Goal: Task Accomplishment & Management: Use online tool/utility

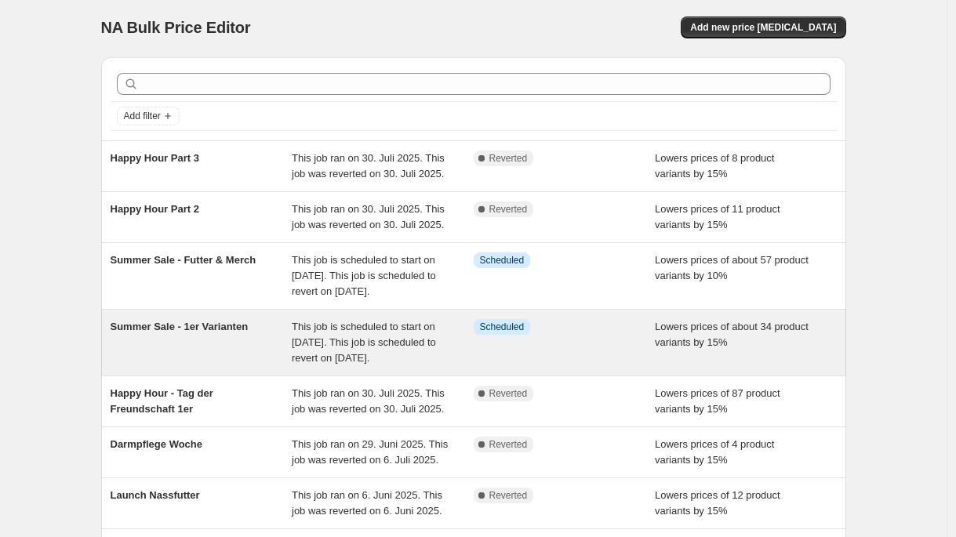
scroll to position [3, 0]
click at [281, 366] on div "Summer Sale - 1er Varianten" at bounding box center [202, 341] width 182 height 47
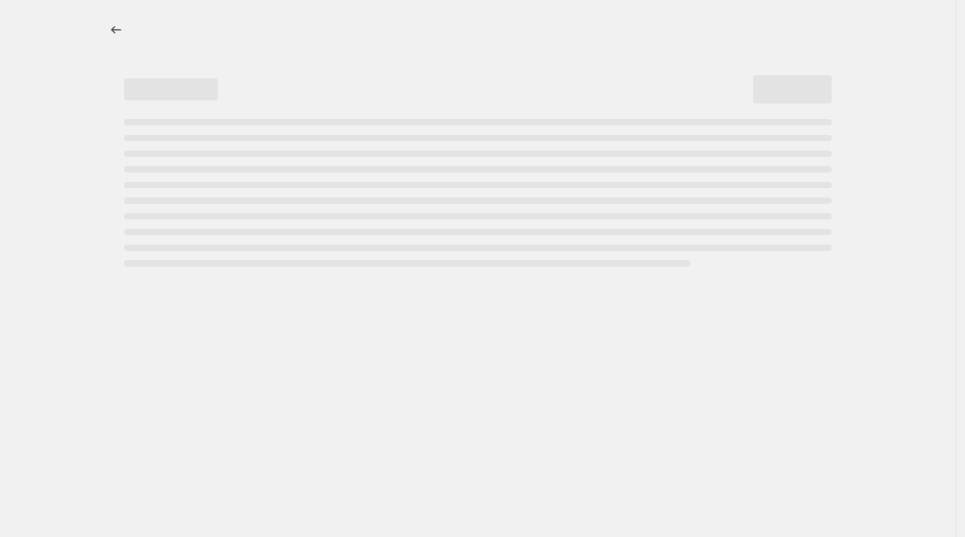
select select "percentage"
select select "no_change"
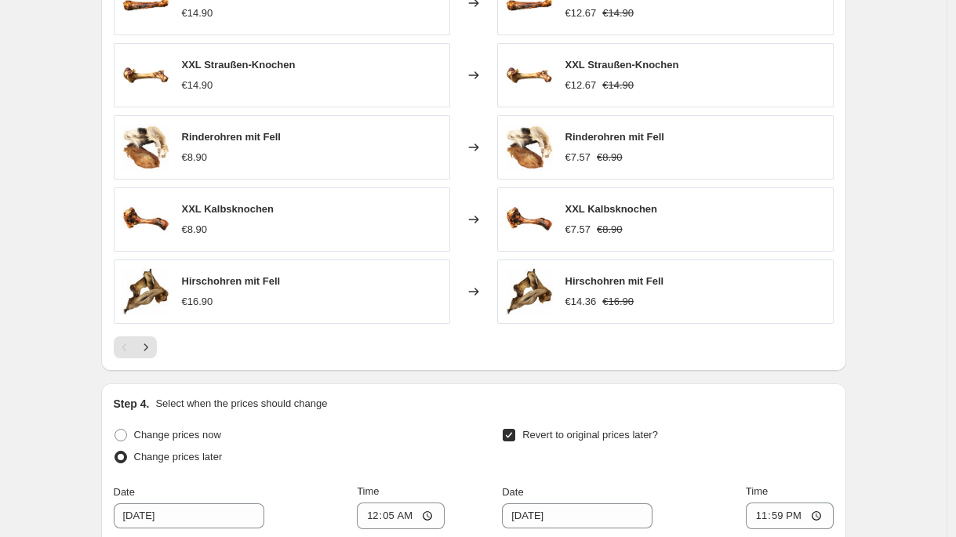
scroll to position [1103, 0]
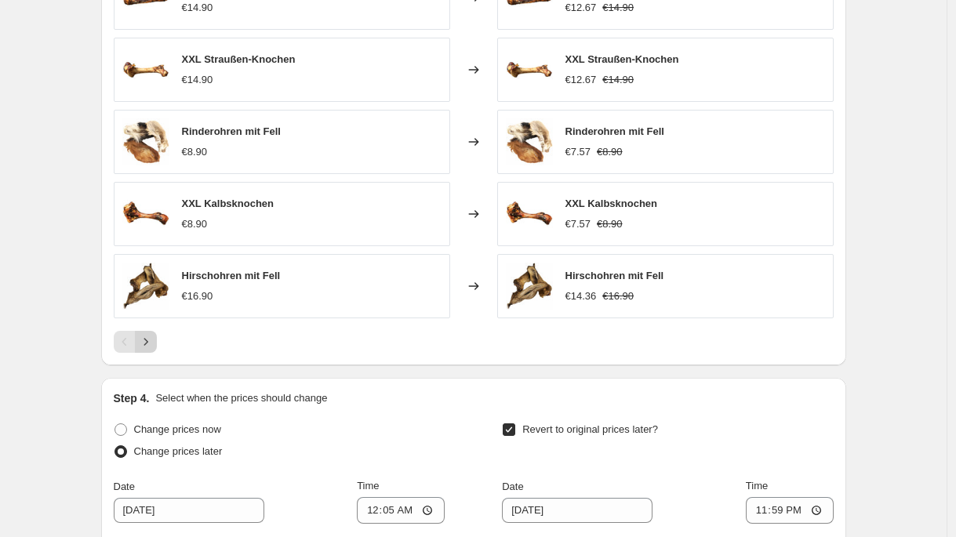
click at [154, 342] on icon "Next" at bounding box center [146, 342] width 16 height 16
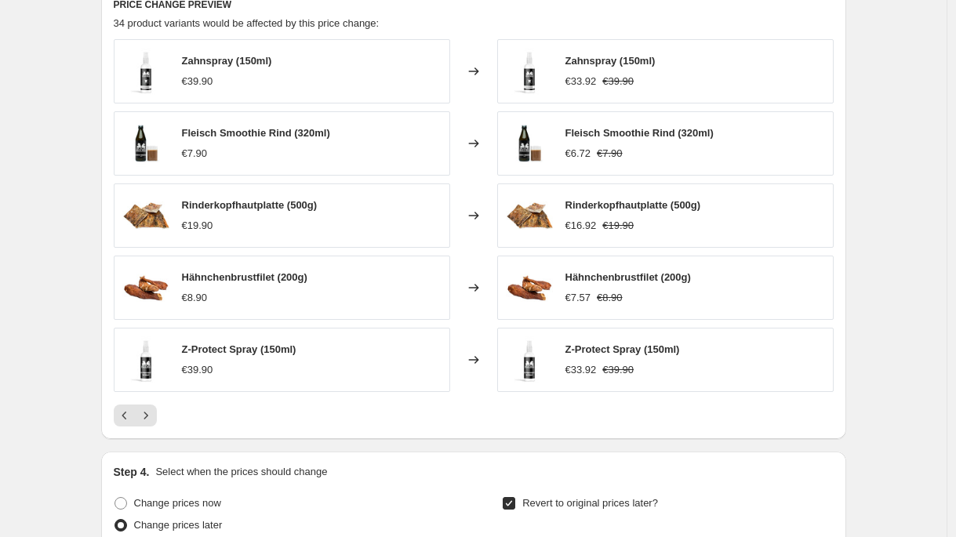
scroll to position [1026, 0]
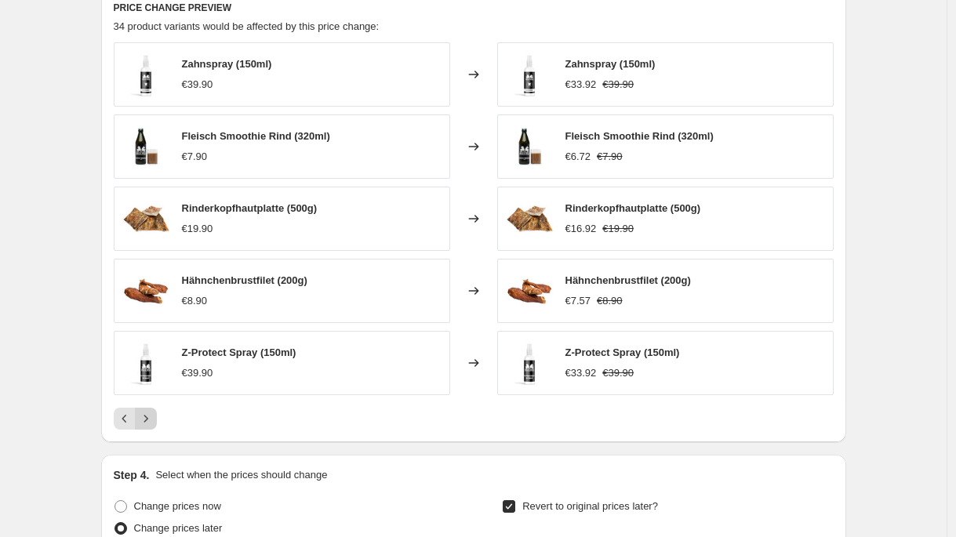
click at [157, 426] on button "Next" at bounding box center [146, 419] width 22 height 22
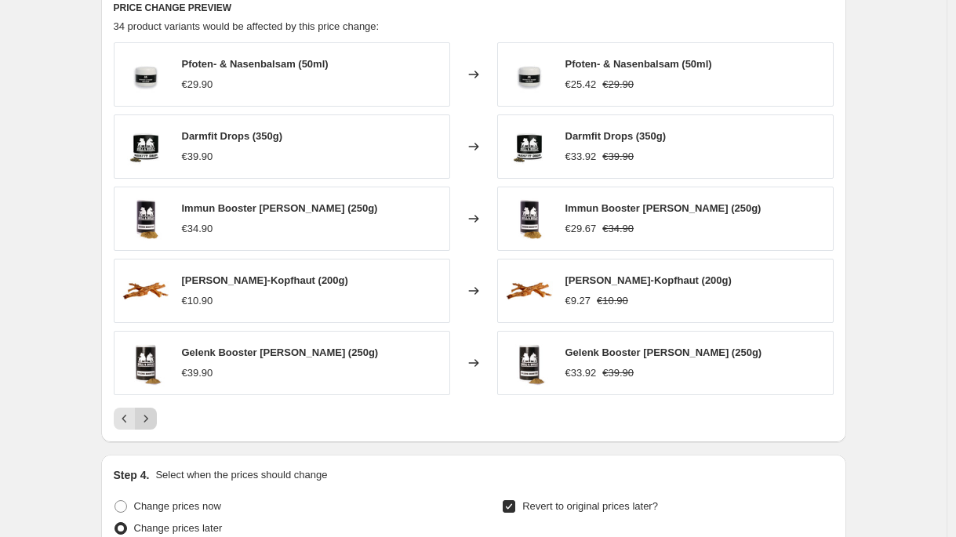
click at [157, 425] on button "Next" at bounding box center [146, 419] width 22 height 22
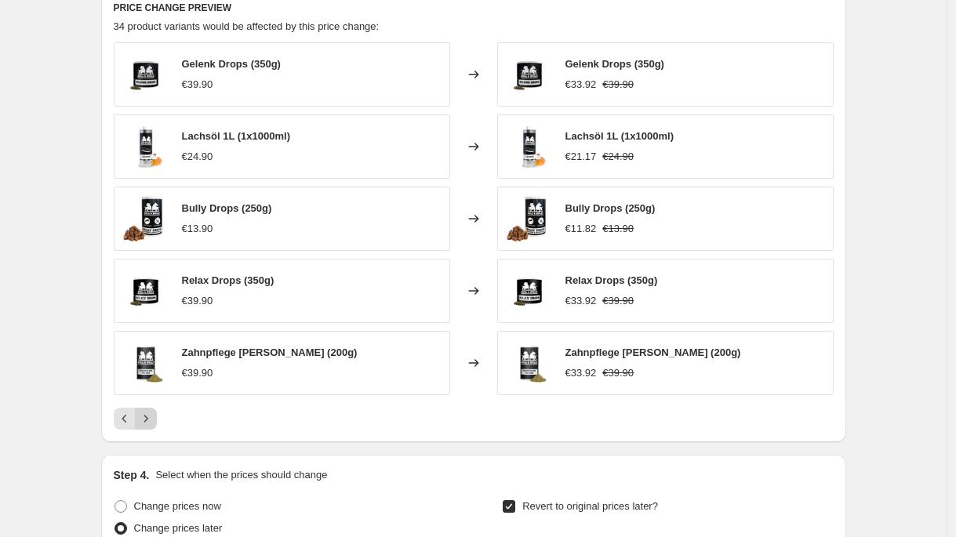
click at [157, 425] on button "Next" at bounding box center [146, 419] width 22 height 22
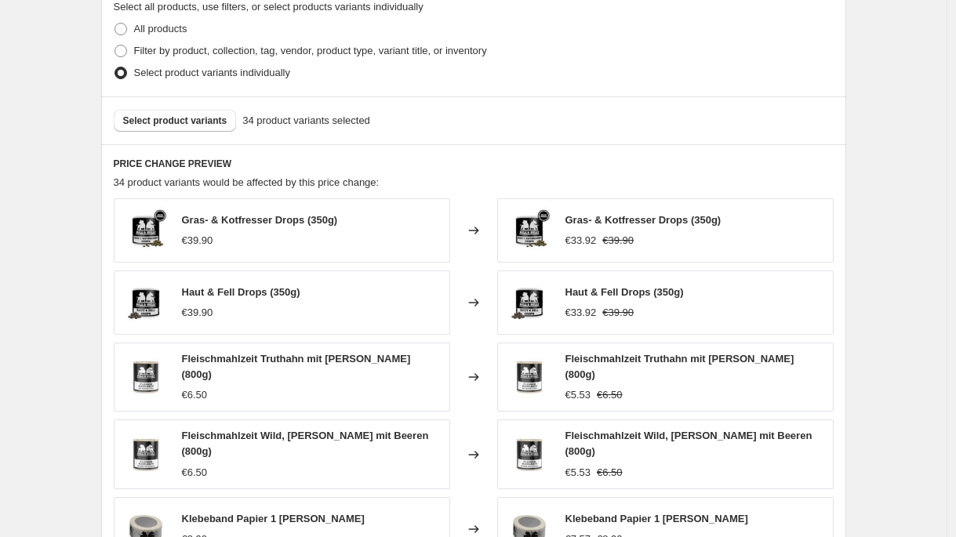
scroll to position [865, 0]
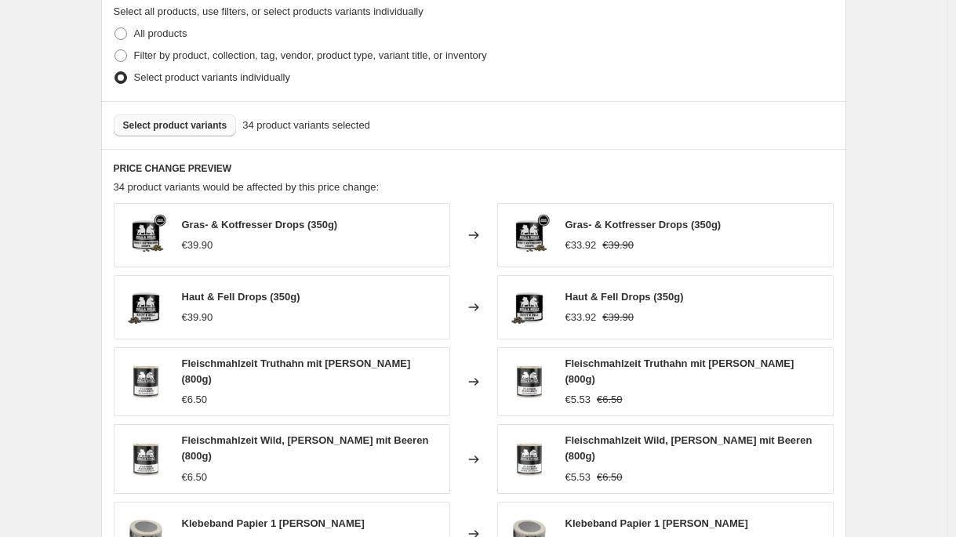
click at [215, 122] on span "Select product variants" at bounding box center [175, 125] width 104 height 13
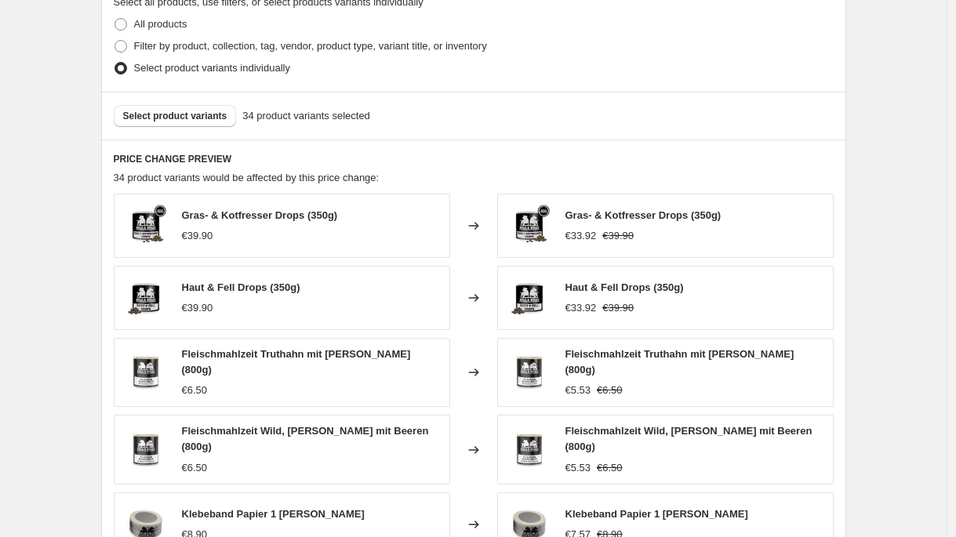
scroll to position [875, 0]
click at [216, 107] on button "Select product variants" at bounding box center [175, 115] width 123 height 22
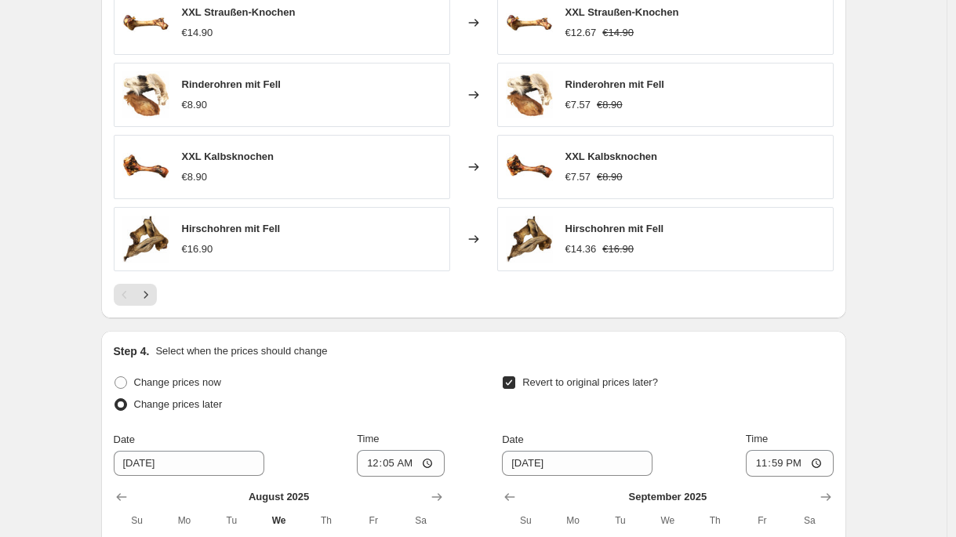
scroll to position [1158, 0]
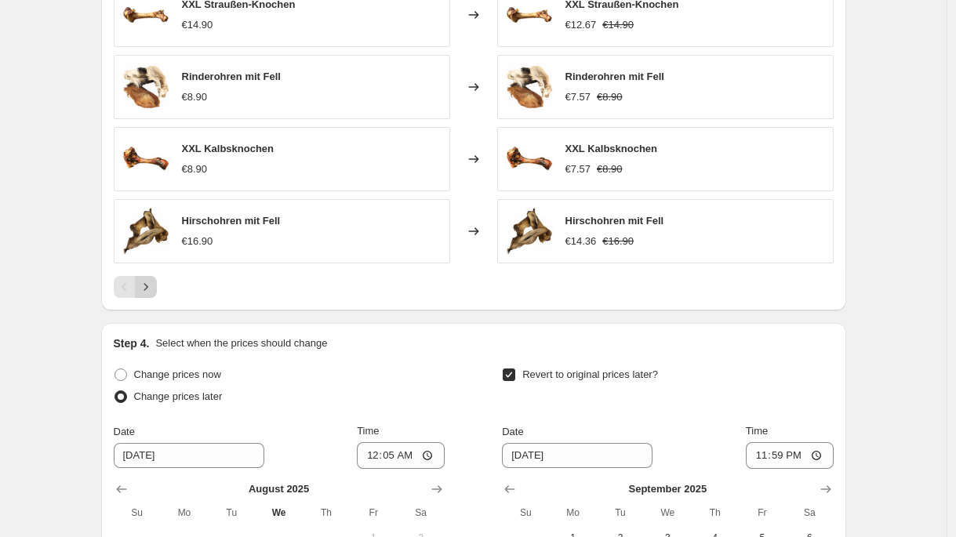
click at [154, 289] on icon "Next" at bounding box center [146, 287] width 16 height 16
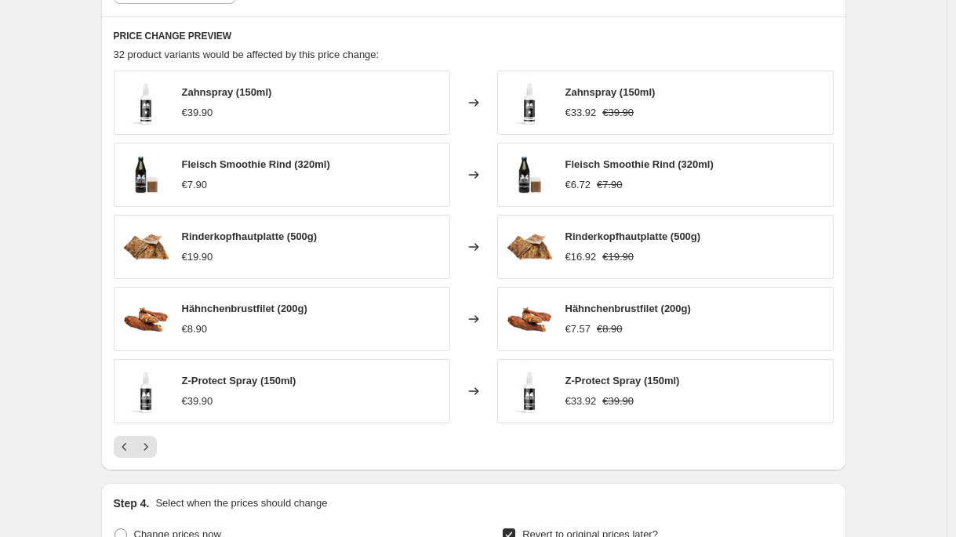
scroll to position [994, 0]
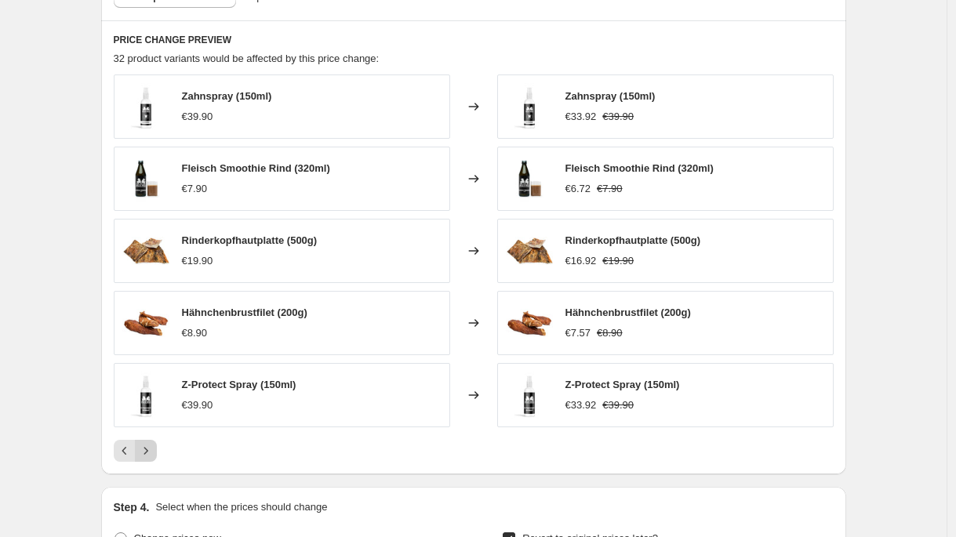
click at [150, 449] on icon "Next" at bounding box center [146, 451] width 16 height 16
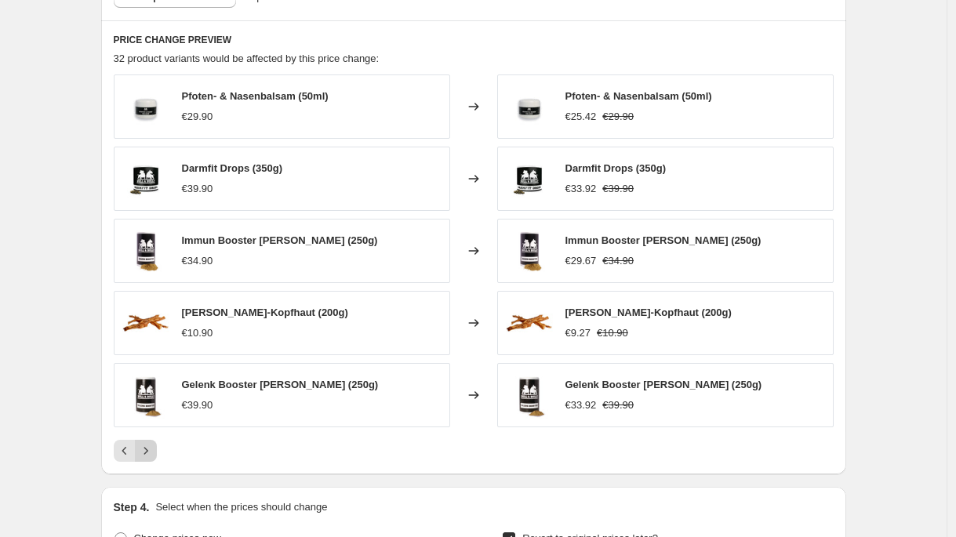
click at [154, 453] on icon "Next" at bounding box center [146, 451] width 16 height 16
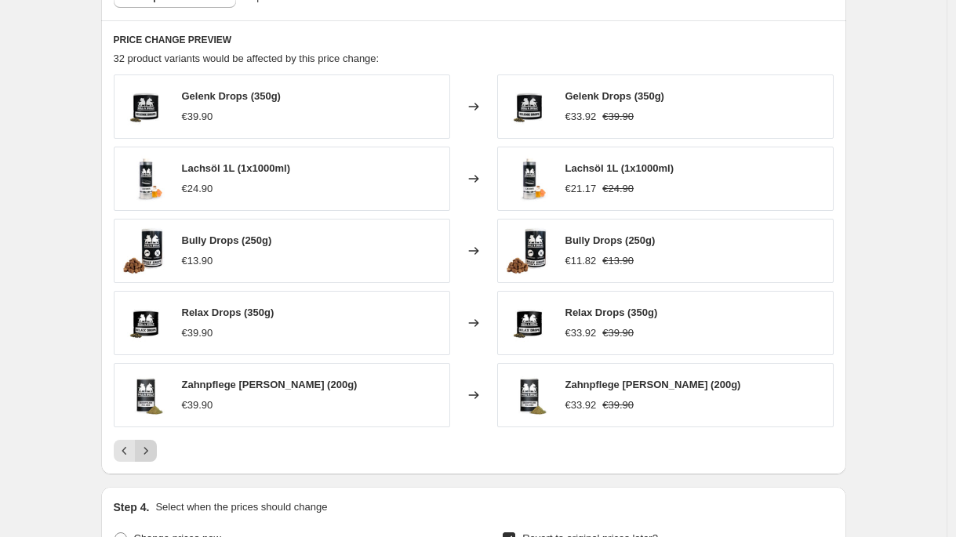
click at [157, 451] on button "Next" at bounding box center [146, 451] width 22 height 22
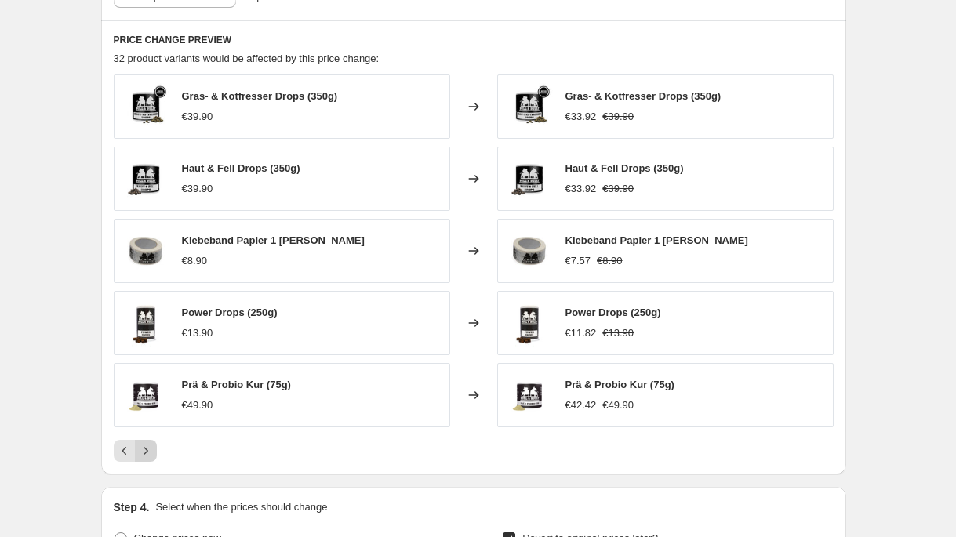
click at [157, 446] on button "Next" at bounding box center [146, 451] width 22 height 22
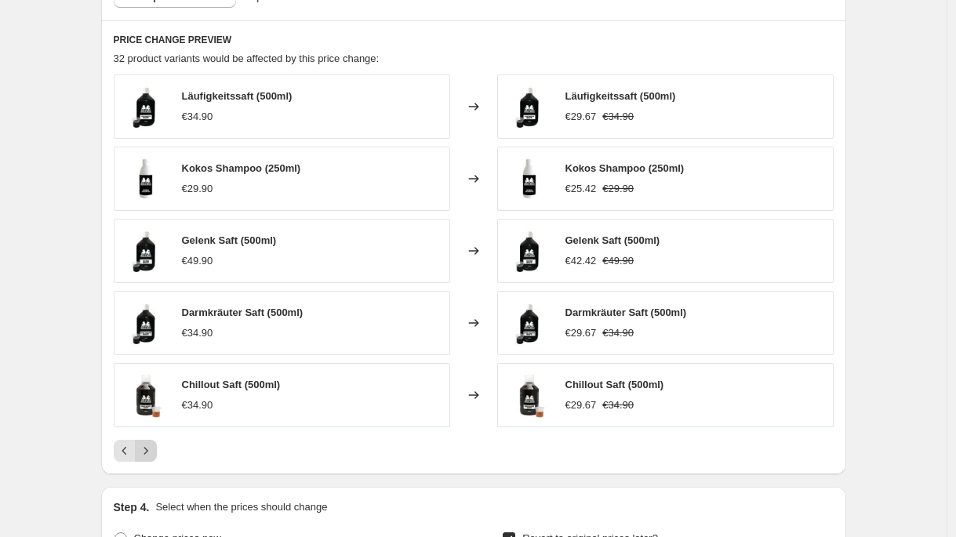
click at [157, 446] on button "Next" at bounding box center [146, 451] width 22 height 22
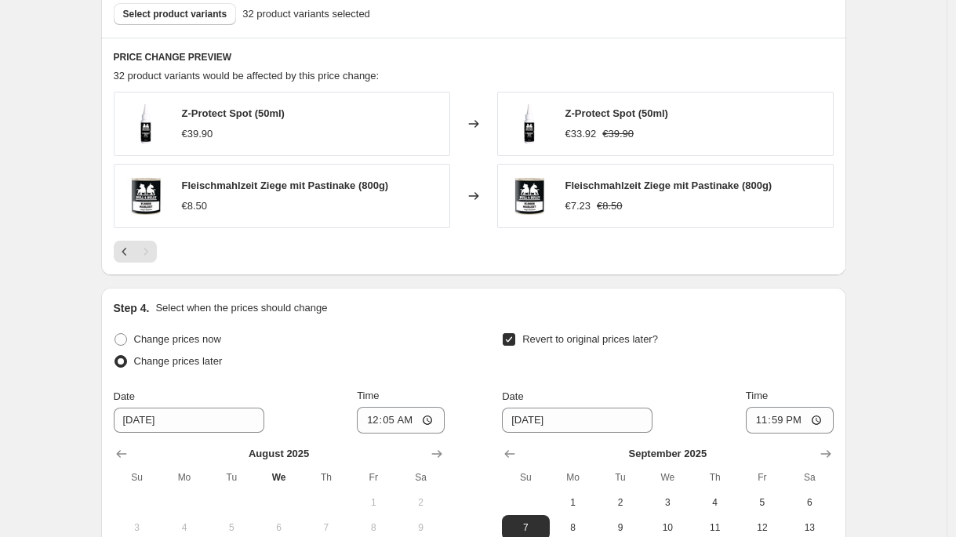
scroll to position [970, 0]
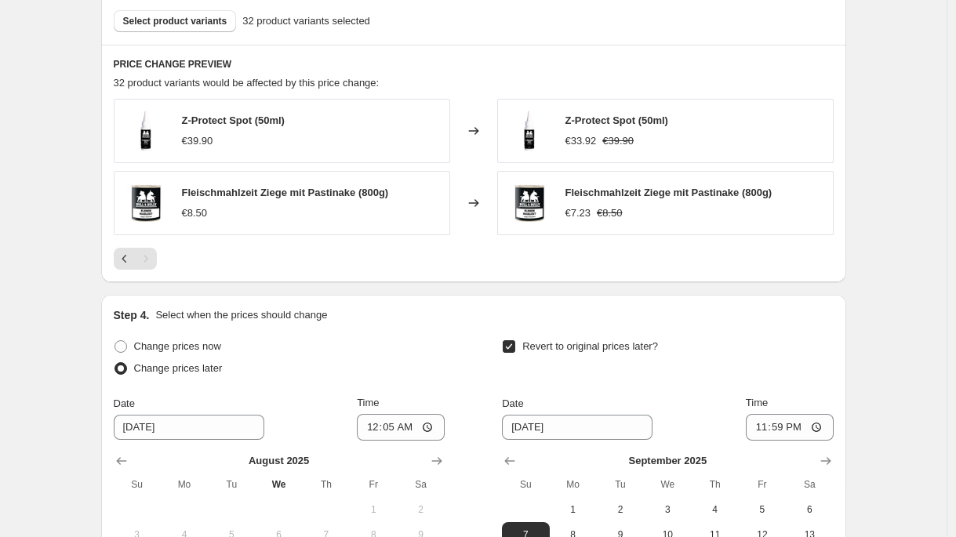
click at [180, 7] on div "Select product variants 32 product variants selected" at bounding box center [473, 21] width 745 height 48
click at [178, 16] on span "Select product variants" at bounding box center [175, 21] width 104 height 13
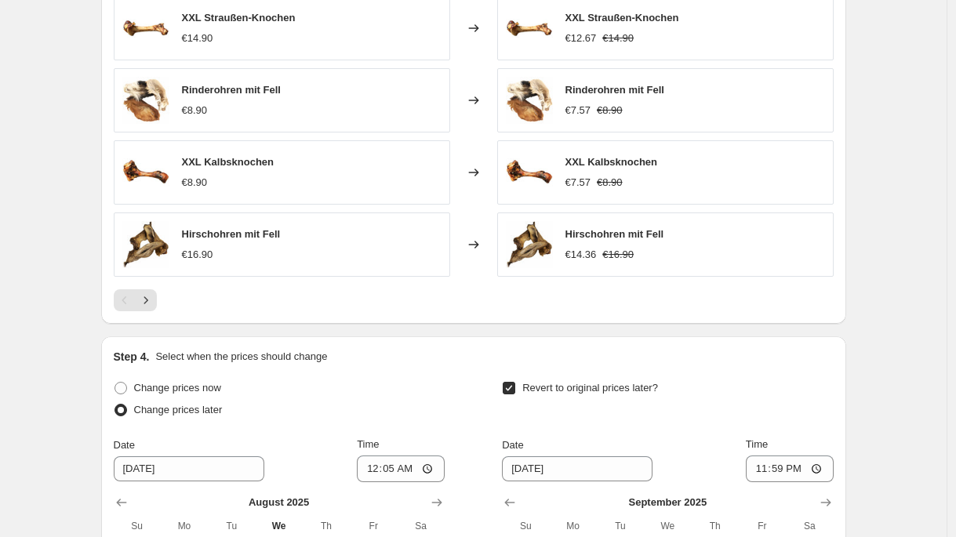
scroll to position [1468, 0]
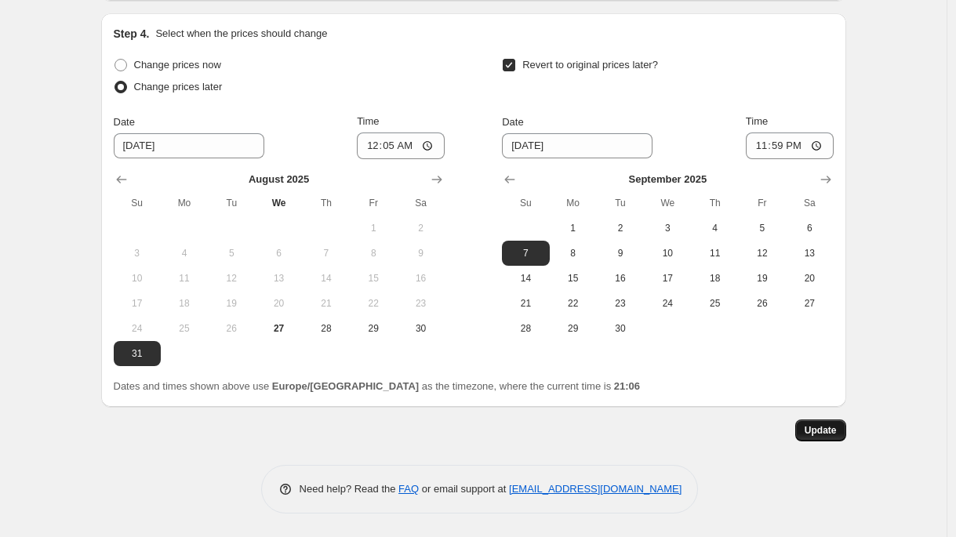
click at [837, 436] on span "Update" at bounding box center [821, 430] width 32 height 13
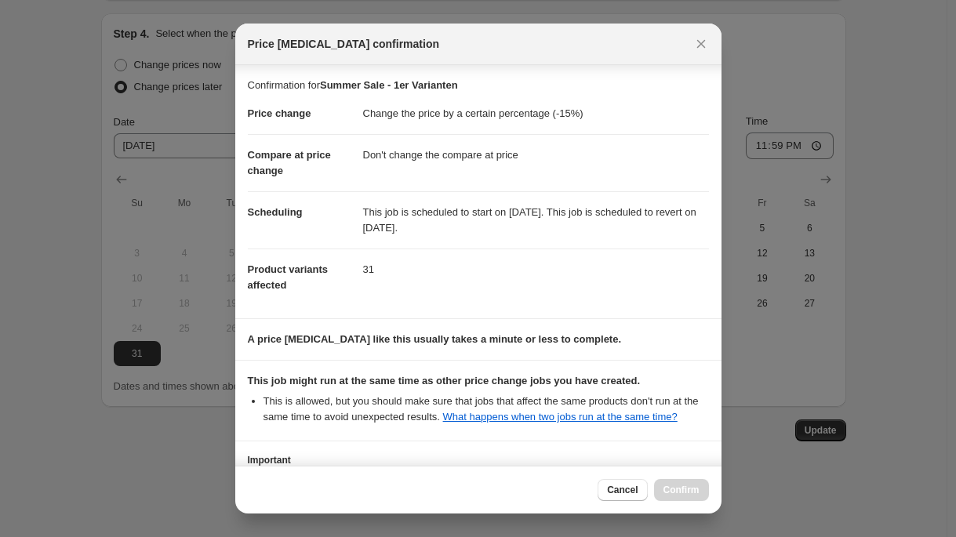
scroll to position [136, 0]
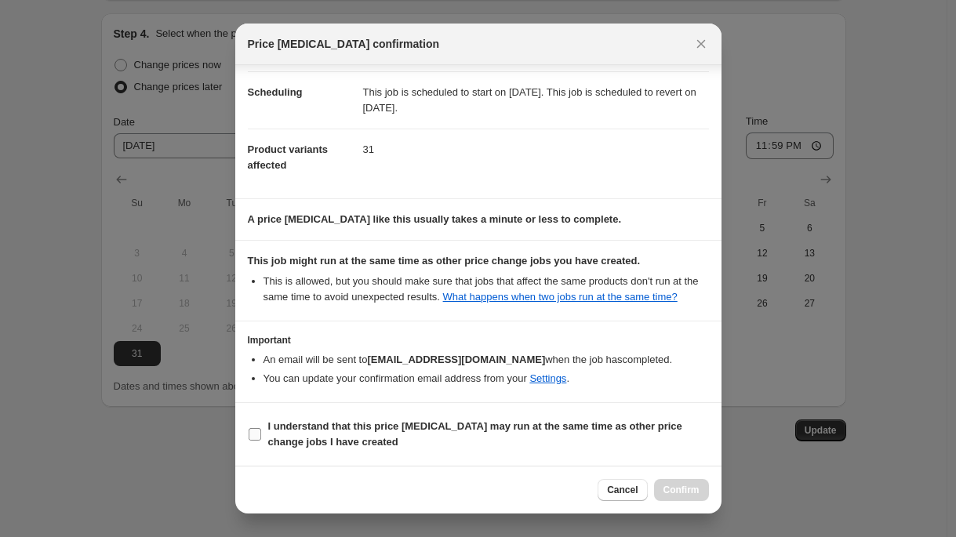
click at [307, 429] on b "I understand that this price [MEDICAL_DATA] may run at the same time as other p…" at bounding box center [475, 433] width 414 height 27
click at [261, 429] on input "I understand that this price [MEDICAL_DATA] may run at the same time as other p…" at bounding box center [255, 434] width 13 height 13
checkbox input "true"
click at [676, 489] on span "Confirm" at bounding box center [682, 490] width 36 height 13
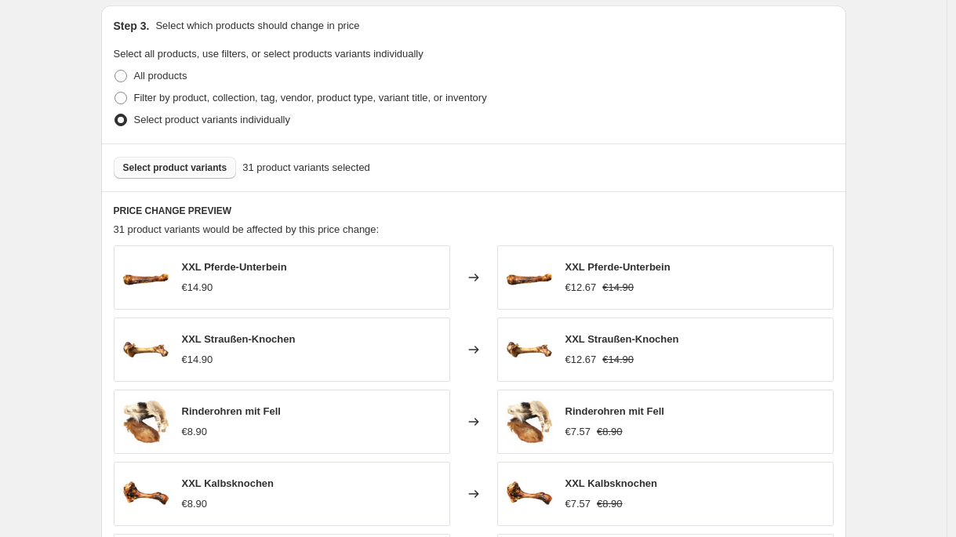
scroll to position [0, 0]
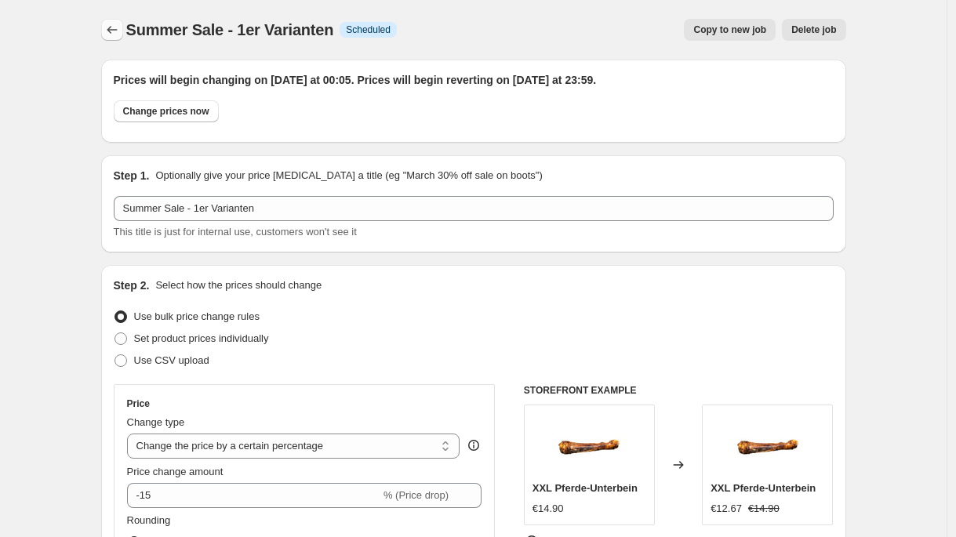
click at [120, 29] on icon "Price change jobs" at bounding box center [112, 30] width 16 height 16
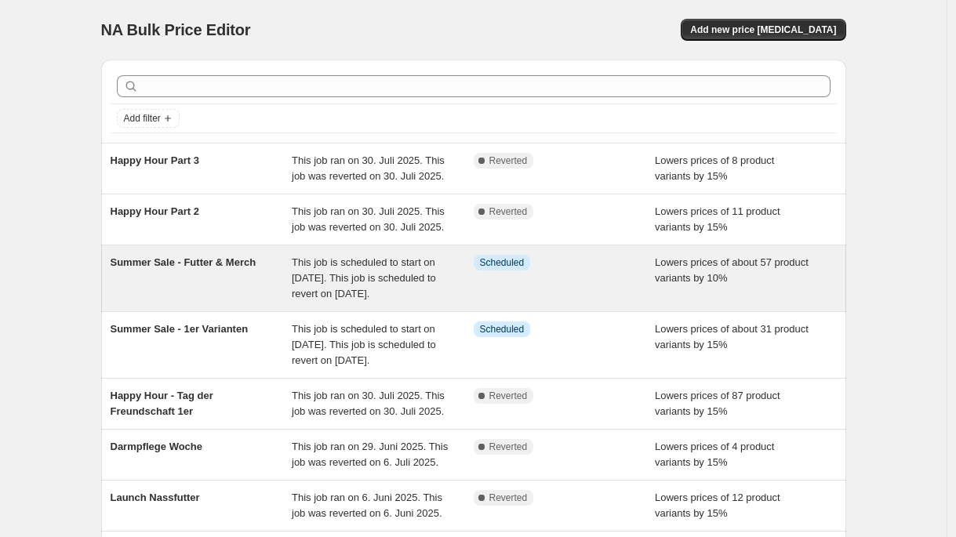
click at [293, 302] on div "Summer Sale - Futter & Merch" at bounding box center [202, 278] width 182 height 47
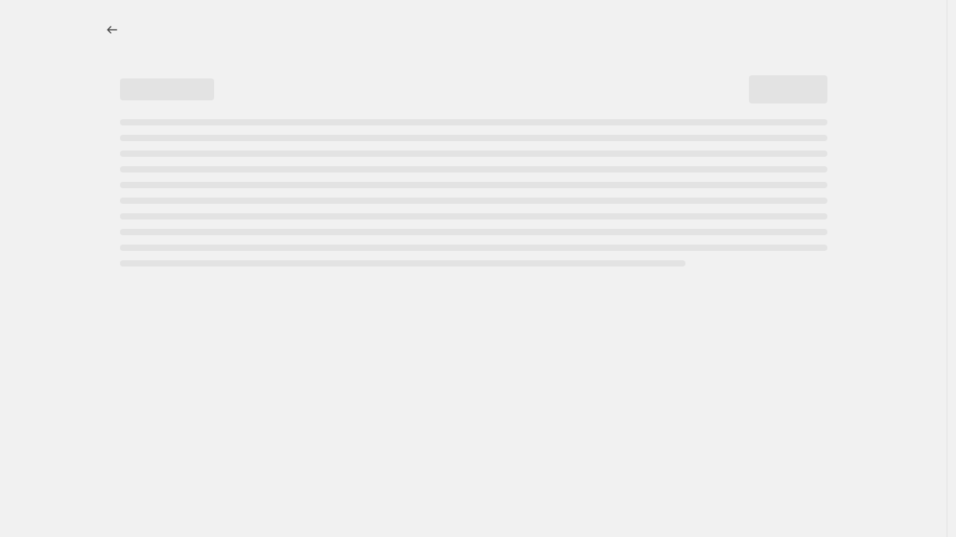
select select "percentage"
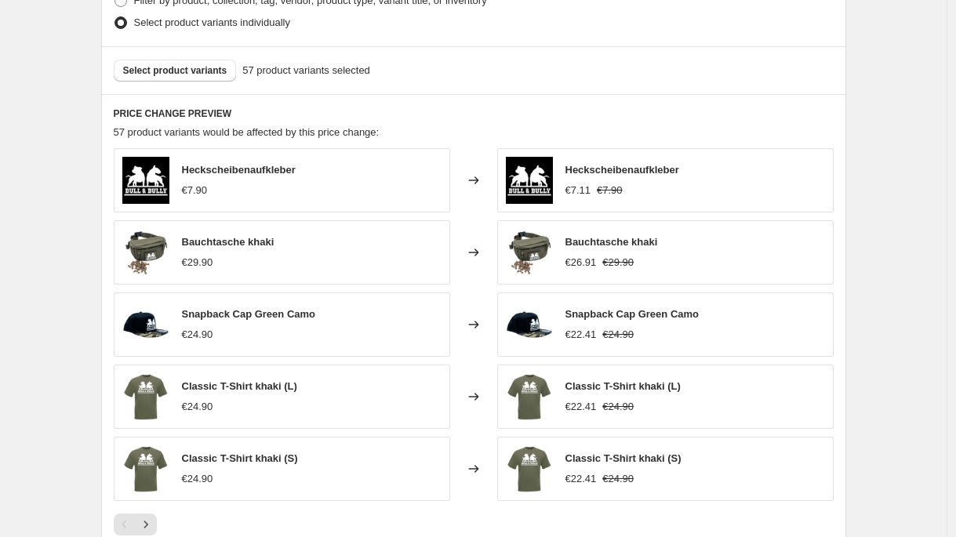
scroll to position [1047, 0]
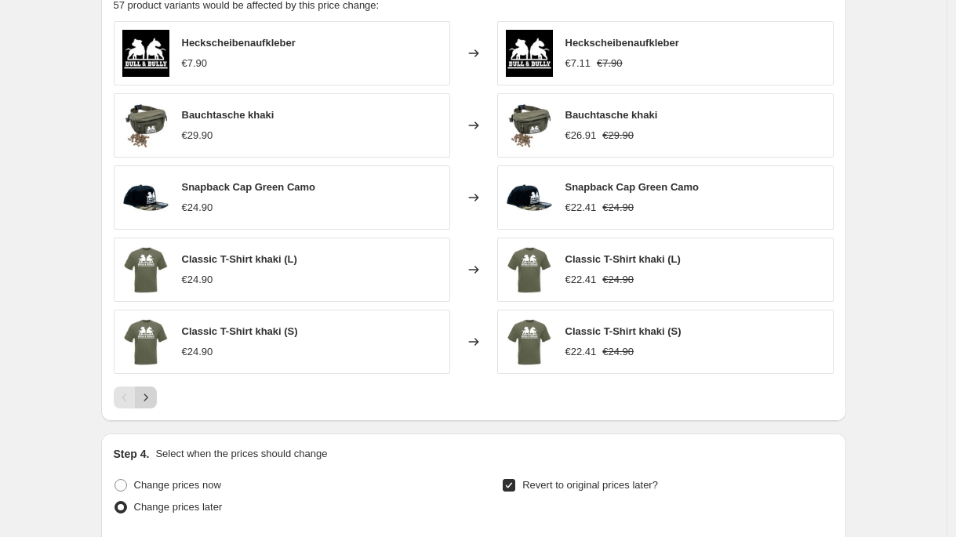
click at [152, 403] on icon "Next" at bounding box center [146, 398] width 16 height 16
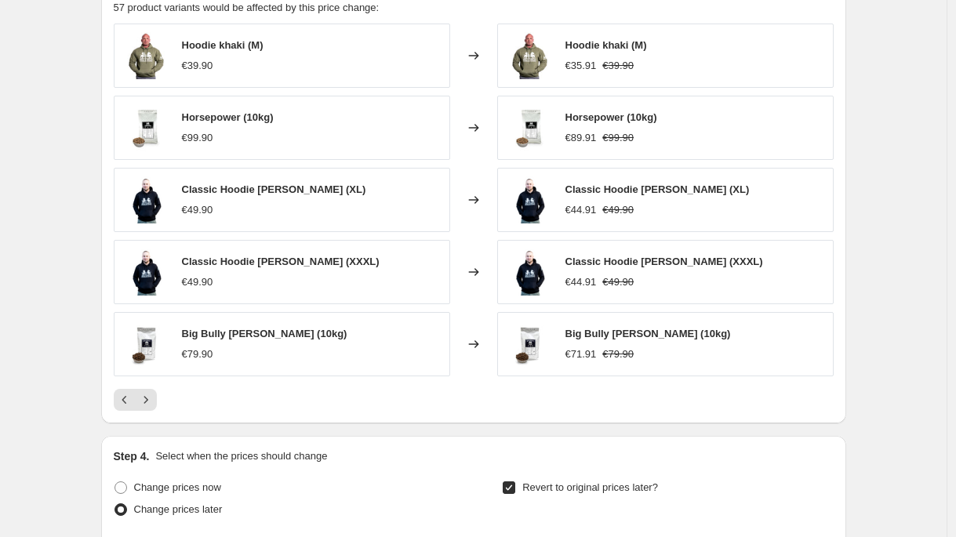
scroll to position [1044, 0]
click at [149, 400] on icon "Next" at bounding box center [146, 401] width 16 height 16
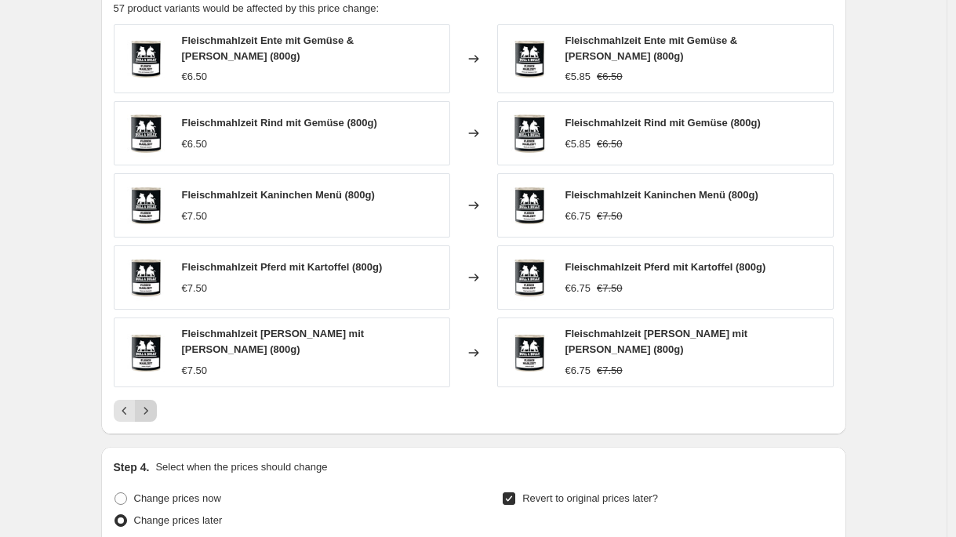
click at [145, 404] on icon "Next" at bounding box center [146, 411] width 16 height 16
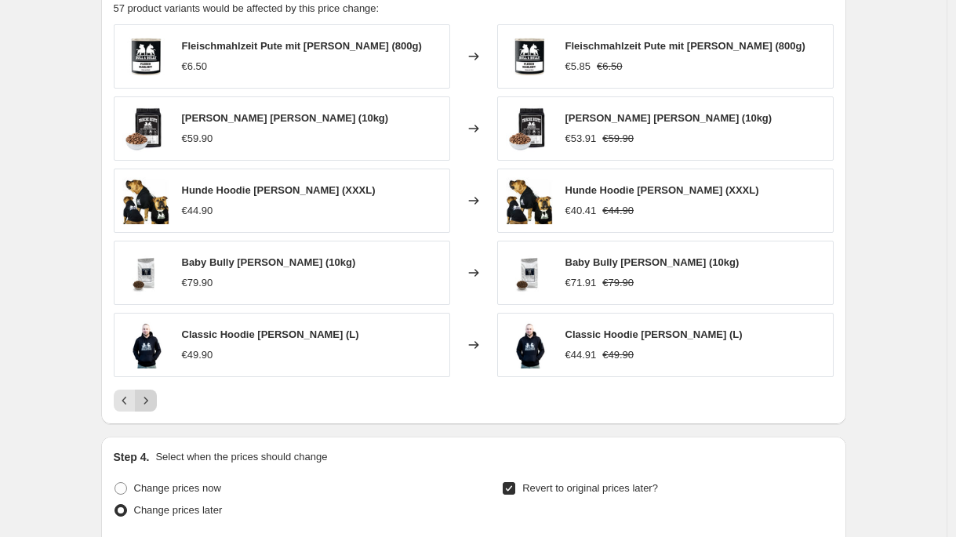
click at [157, 396] on button "Next" at bounding box center [146, 401] width 22 height 22
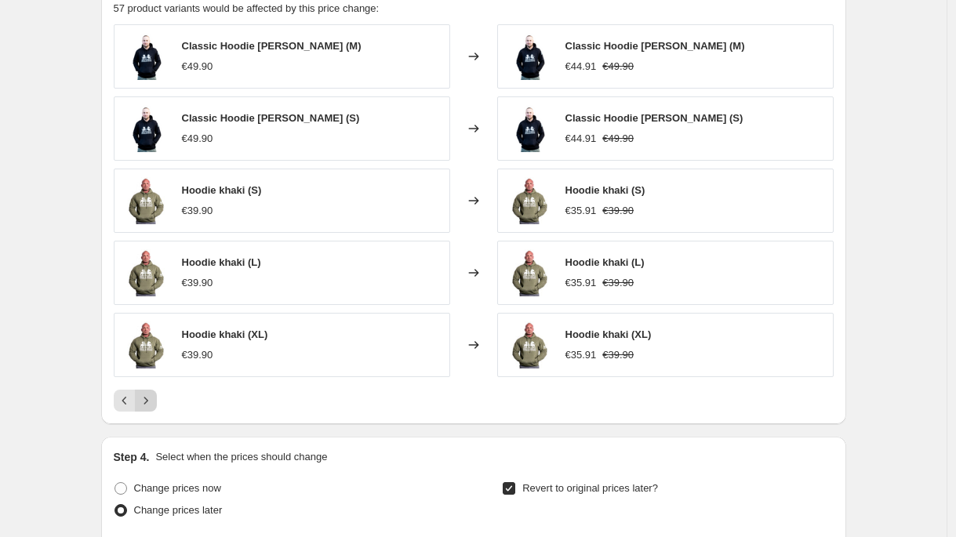
click at [157, 396] on button "Next" at bounding box center [146, 401] width 22 height 22
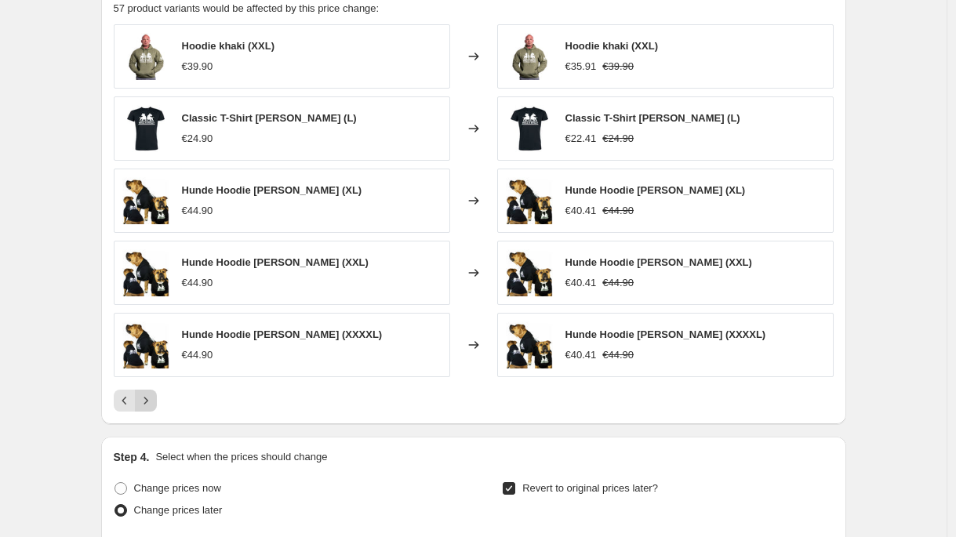
click at [157, 396] on button "Next" at bounding box center [146, 401] width 22 height 22
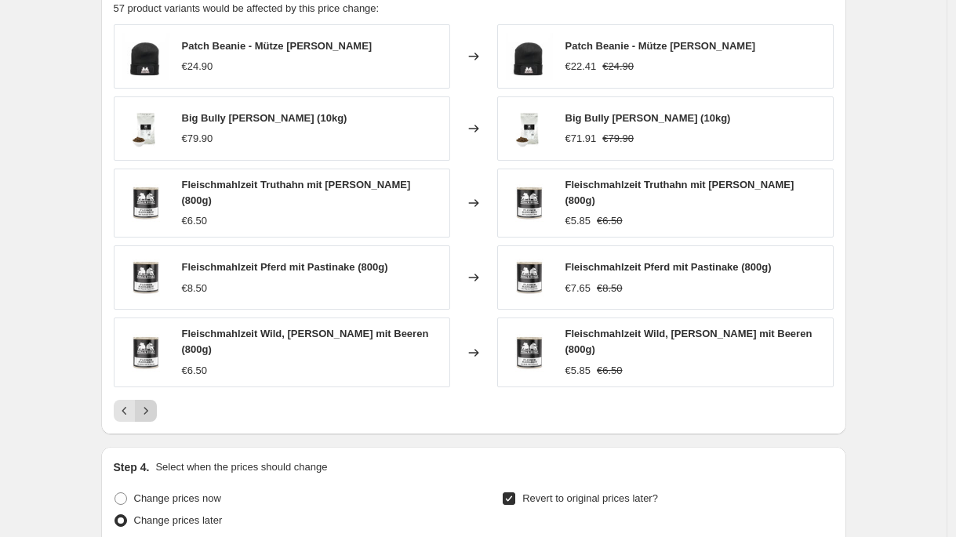
click at [157, 400] on button "Next" at bounding box center [146, 411] width 22 height 22
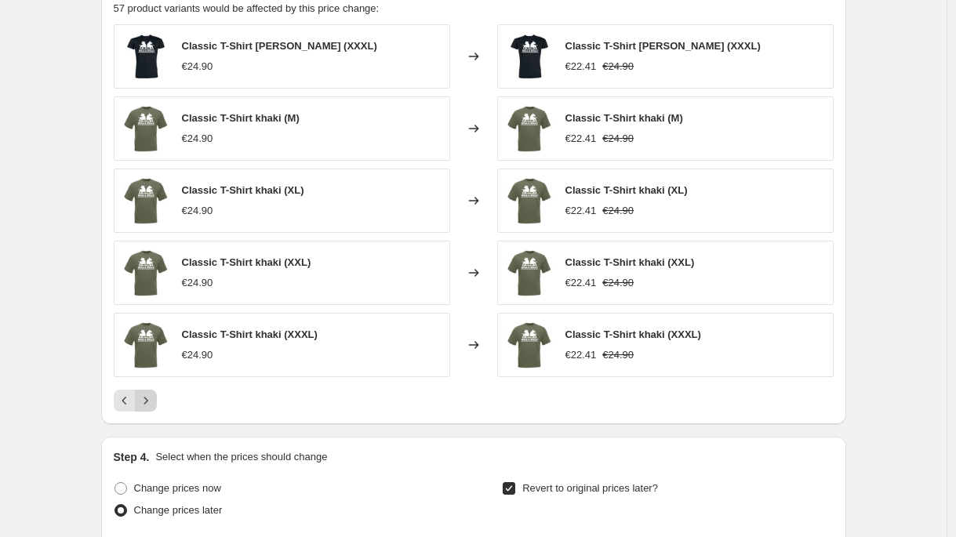
click at [157, 396] on button "Next" at bounding box center [146, 401] width 22 height 22
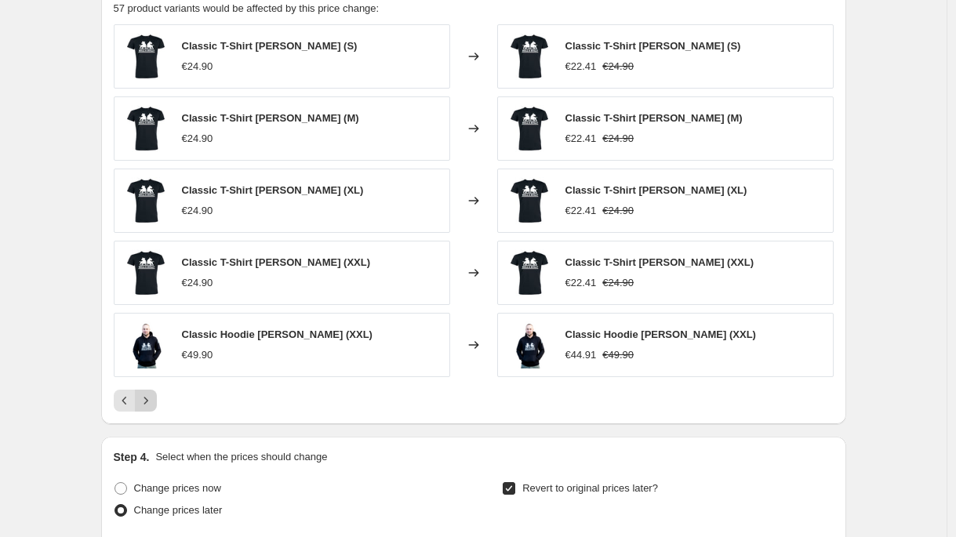
click at [157, 396] on button "Next" at bounding box center [146, 401] width 22 height 22
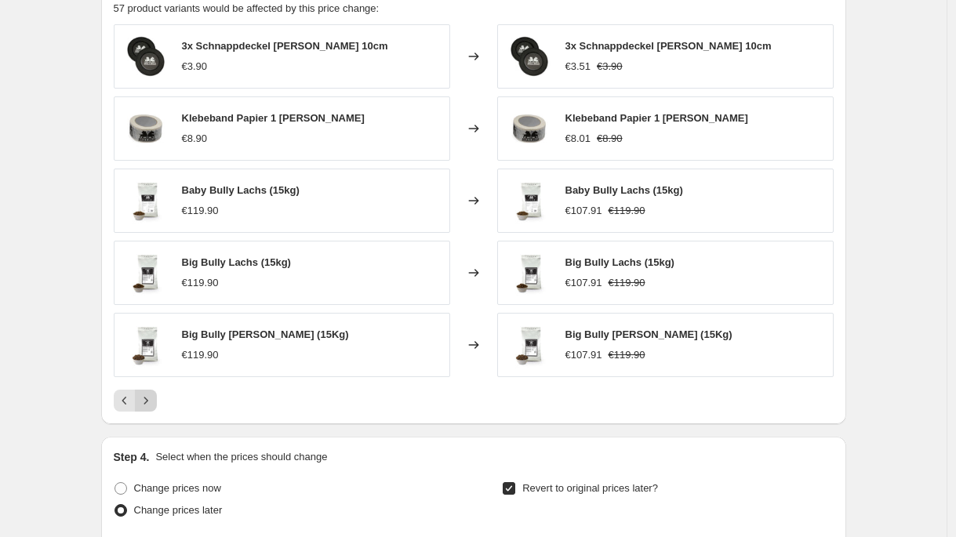
click at [157, 396] on button "Next" at bounding box center [146, 401] width 22 height 22
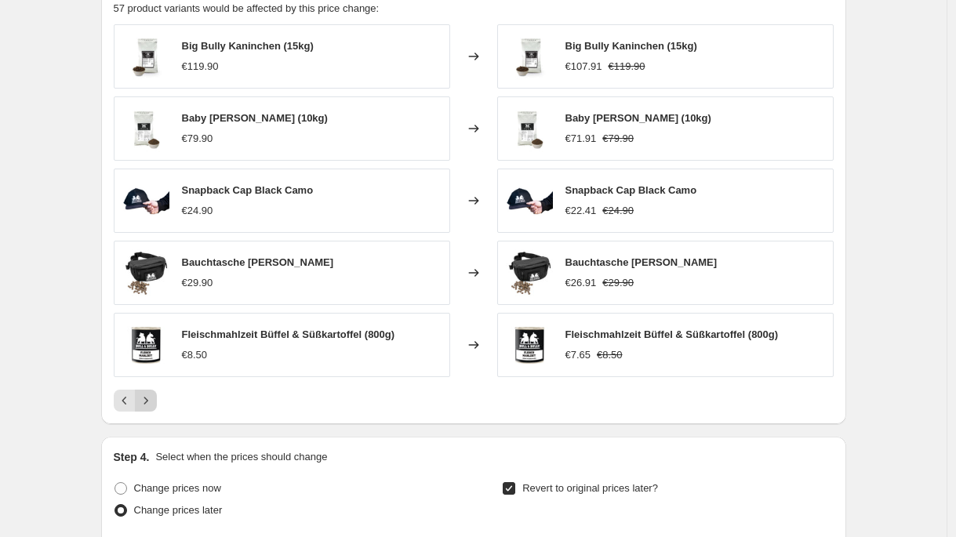
click at [157, 396] on button "Next" at bounding box center [146, 401] width 22 height 22
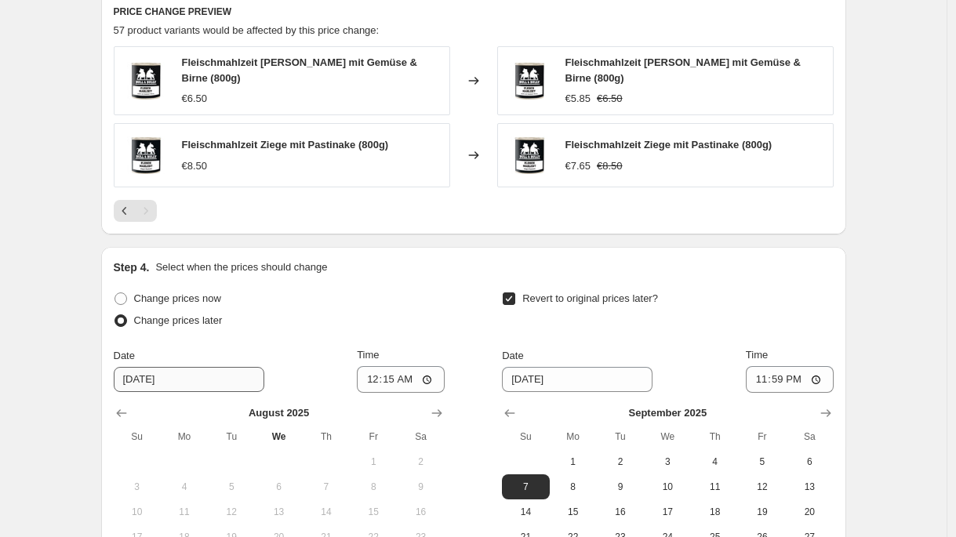
scroll to position [873, 0]
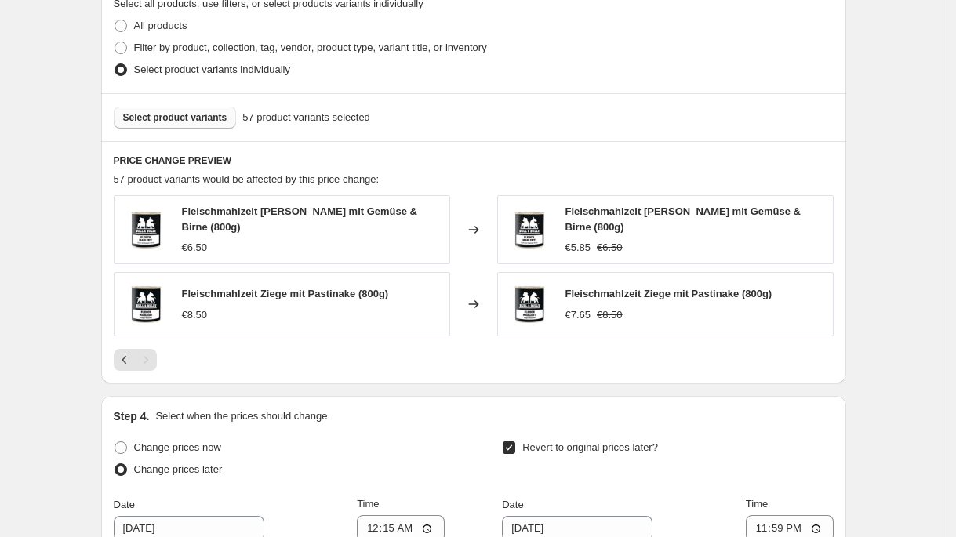
click at [188, 118] on span "Select product variants" at bounding box center [175, 117] width 104 height 13
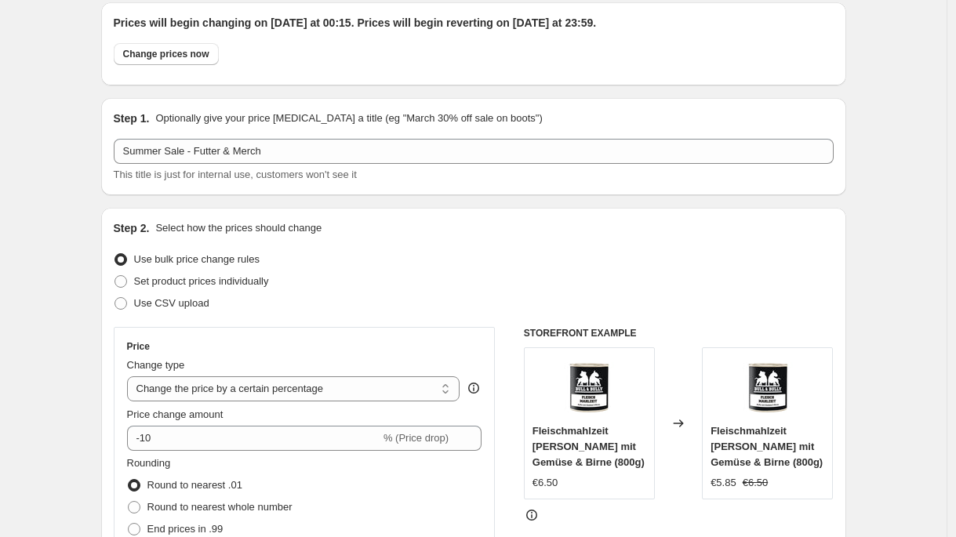
scroll to position [0, 0]
